Goal: Navigation & Orientation: Find specific page/section

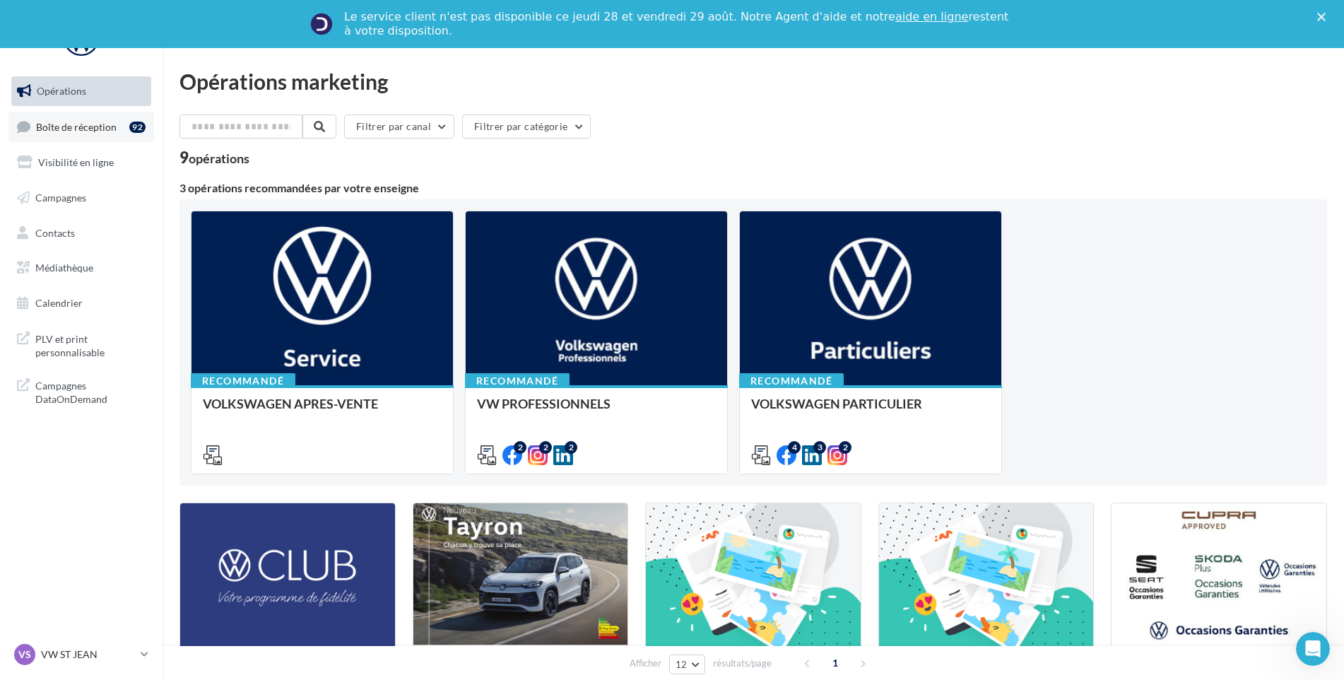
click at [114, 139] on link "Boîte de réception 92" at bounding box center [81, 127] width 146 height 30
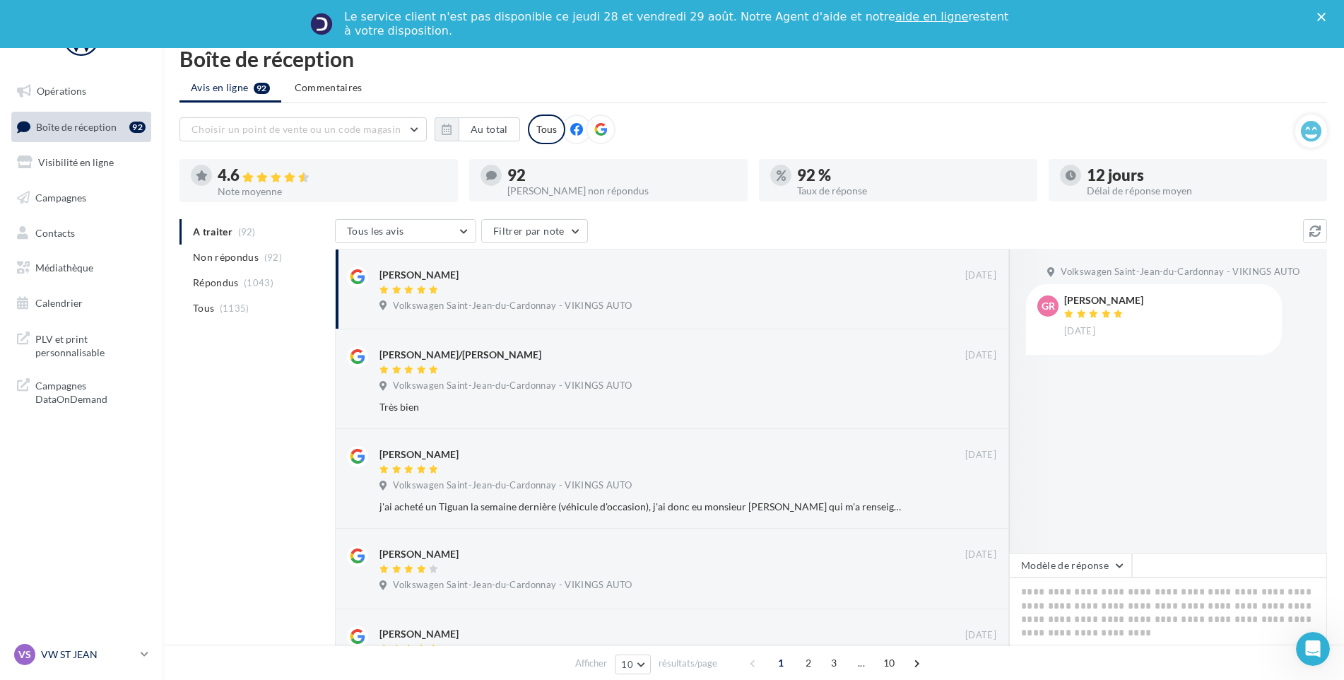
click at [81, 658] on p "VW ST JEAN" at bounding box center [88, 654] width 94 height 14
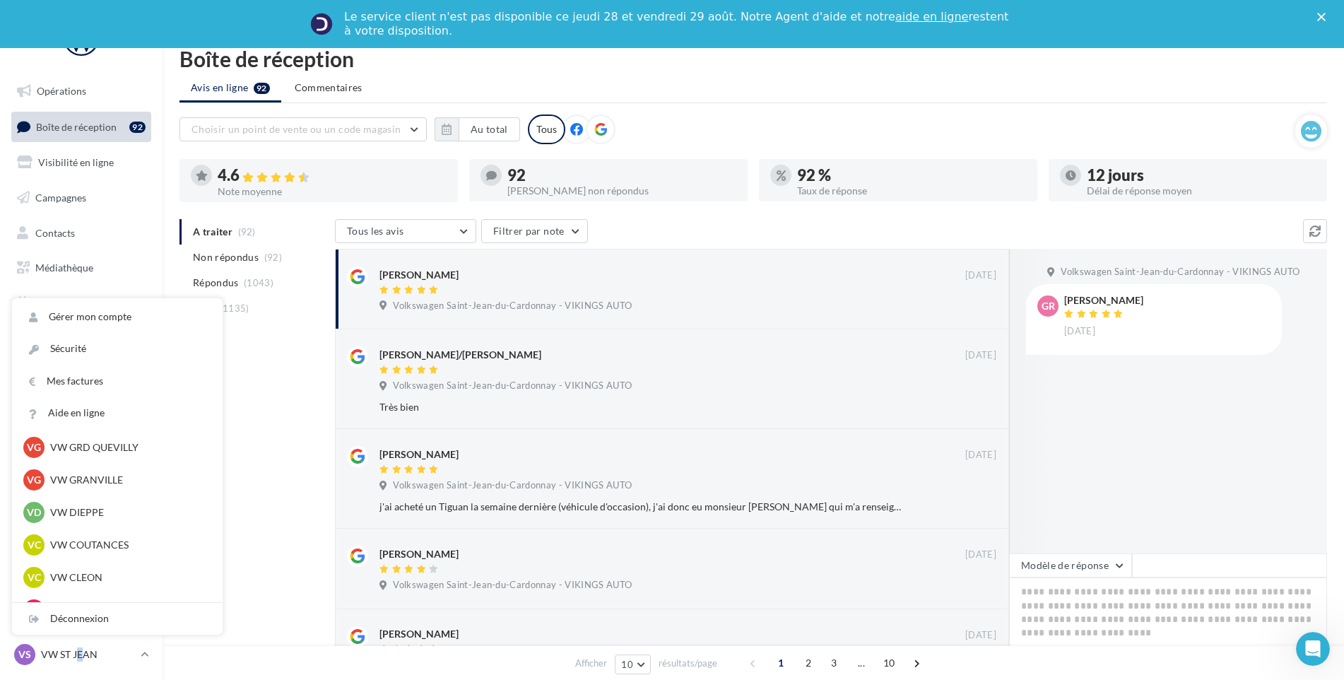
scroll to position [353, 0]
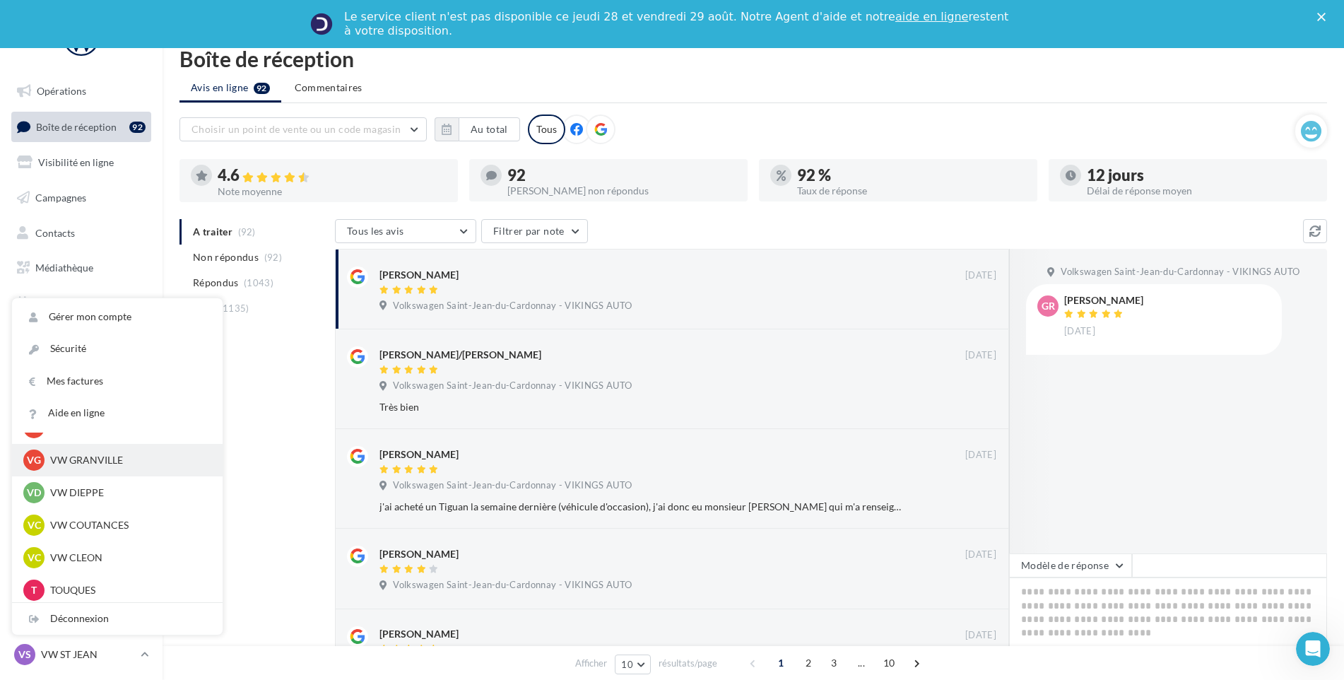
click at [130, 463] on p "VW GRANVILLE" at bounding box center [127, 460] width 155 height 14
